Goal: Task Accomplishment & Management: Use online tool/utility

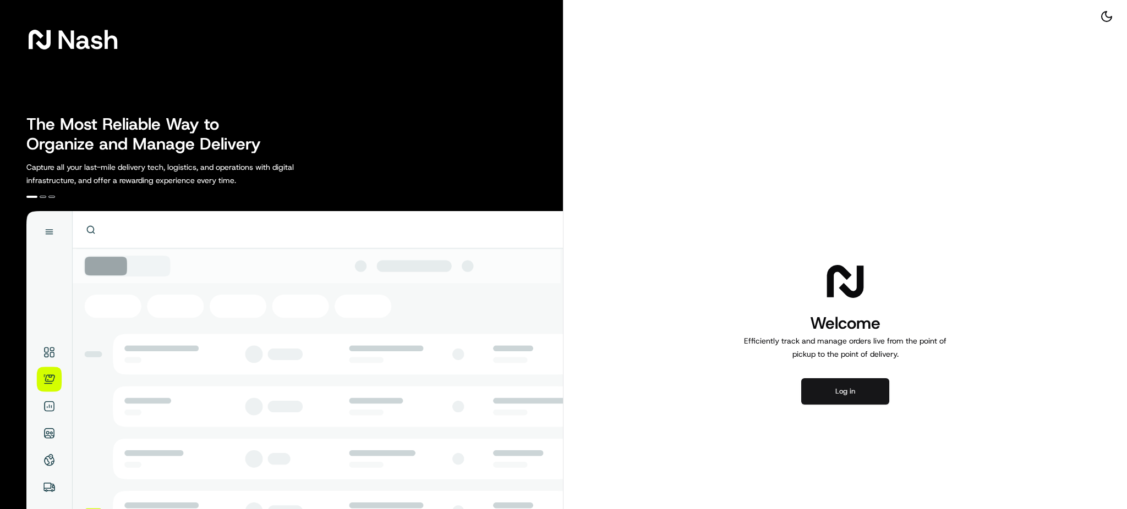
click at [832, 385] on button "Log in" at bounding box center [845, 392] width 88 height 26
